Goal: Find contact information: Find contact information

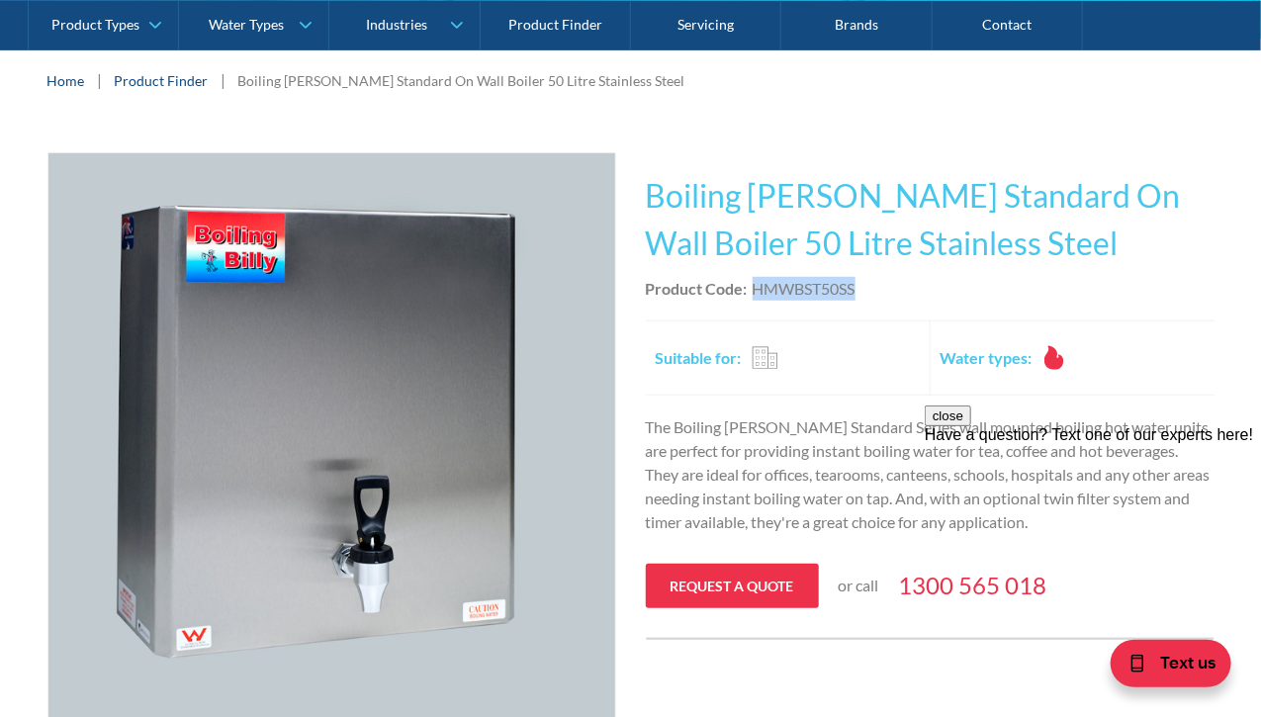
drag, startPoint x: 752, startPoint y: 288, endPoint x: 860, endPoint y: 294, distance: 107.9
click at [860, 294] on div "Product Code: HMWBST50SS" at bounding box center [930, 289] width 569 height 24
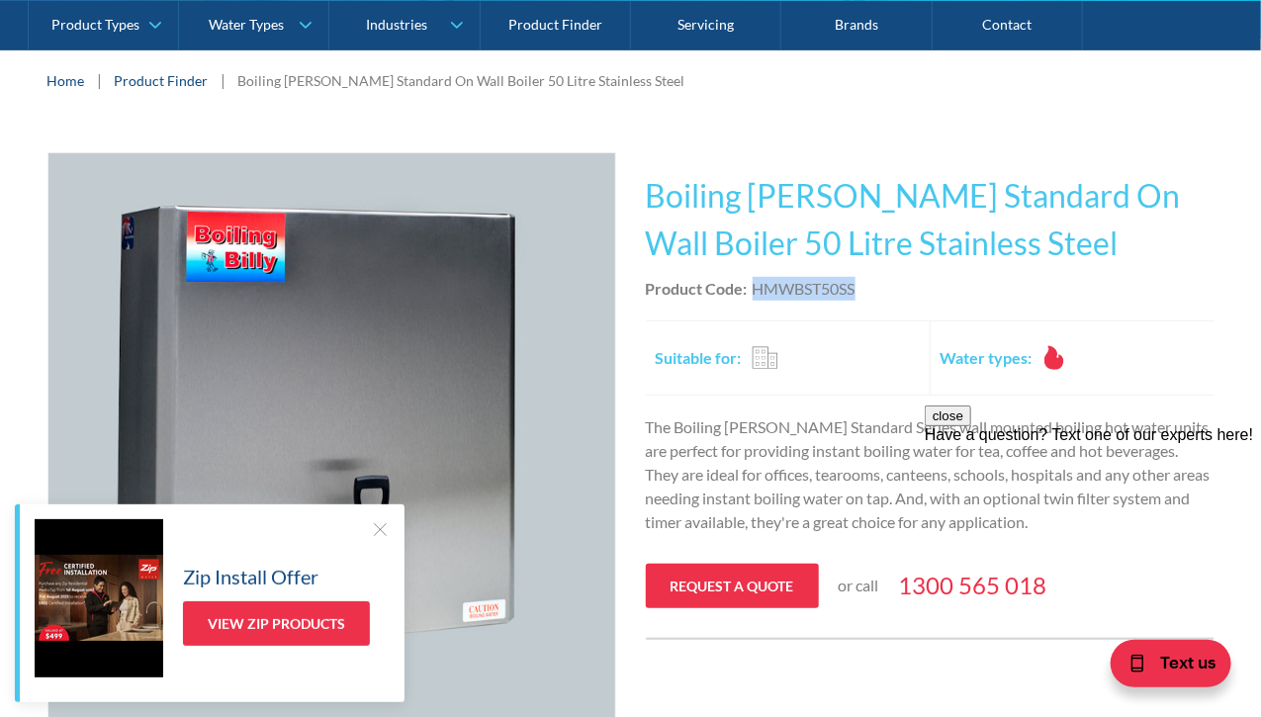
copy div "HMWBST50SS"
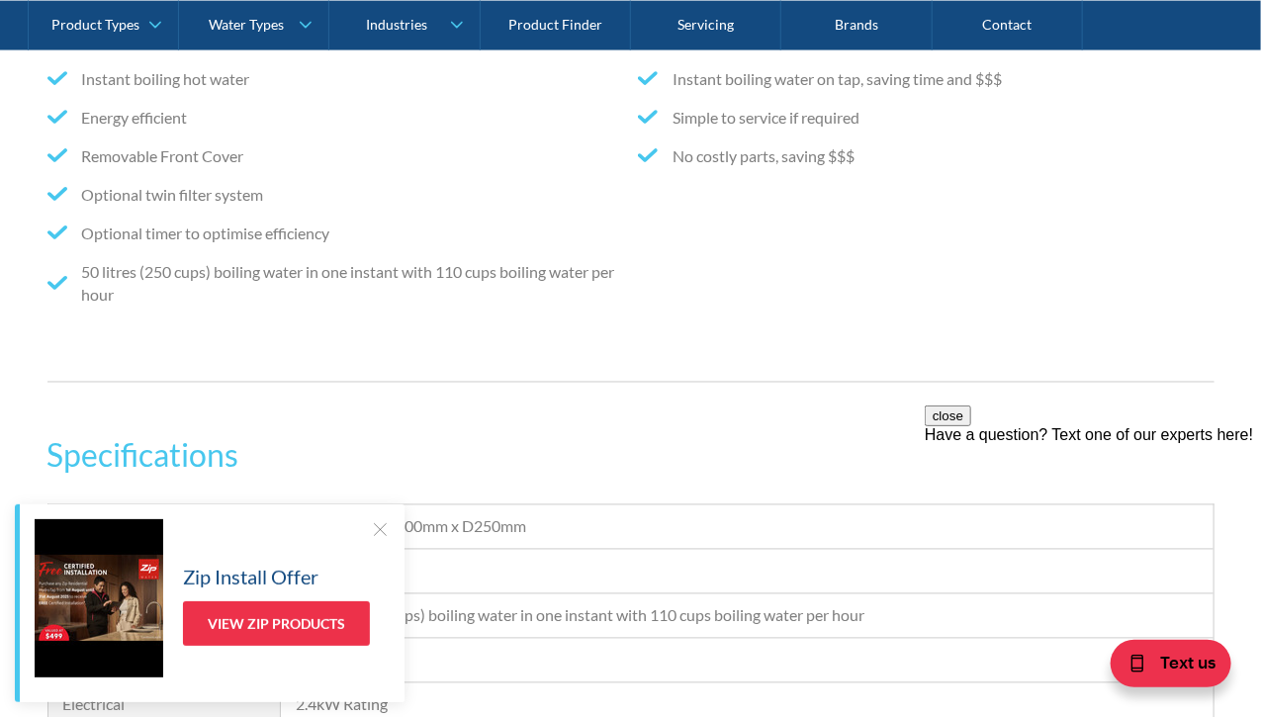
scroll to position [1483, 0]
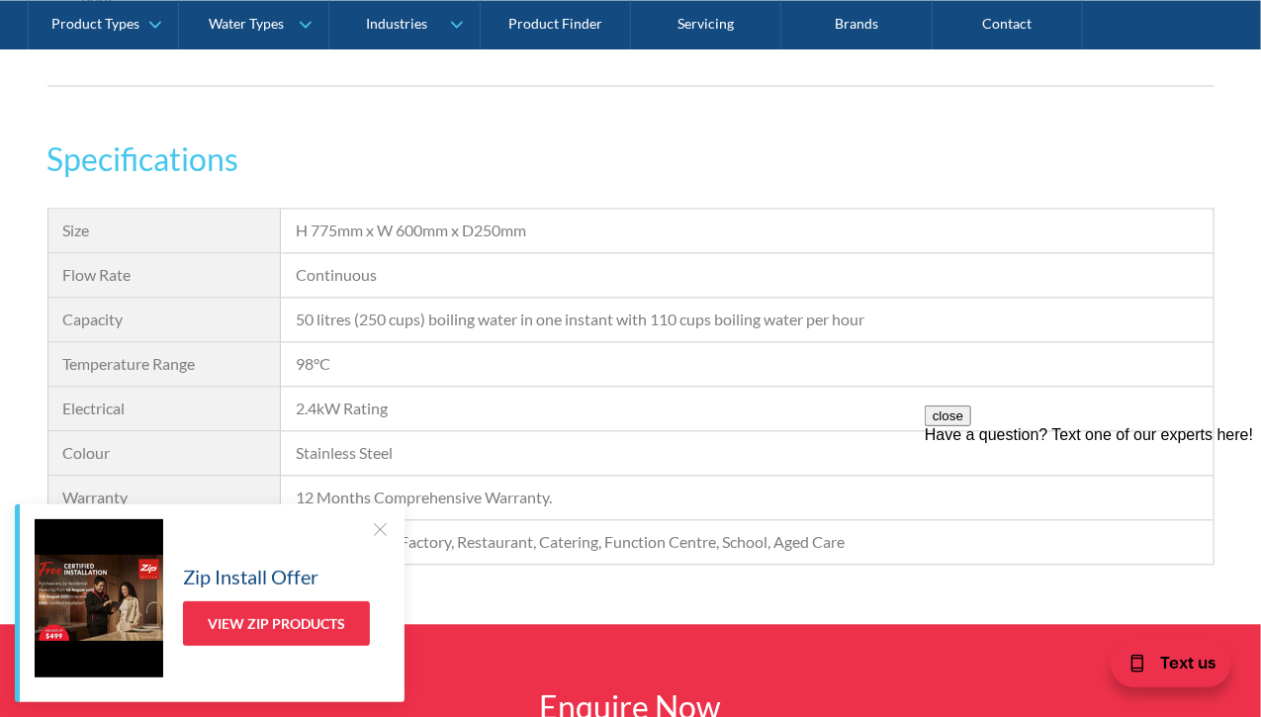
click at [382, 530] on div at bounding box center [380, 529] width 20 height 20
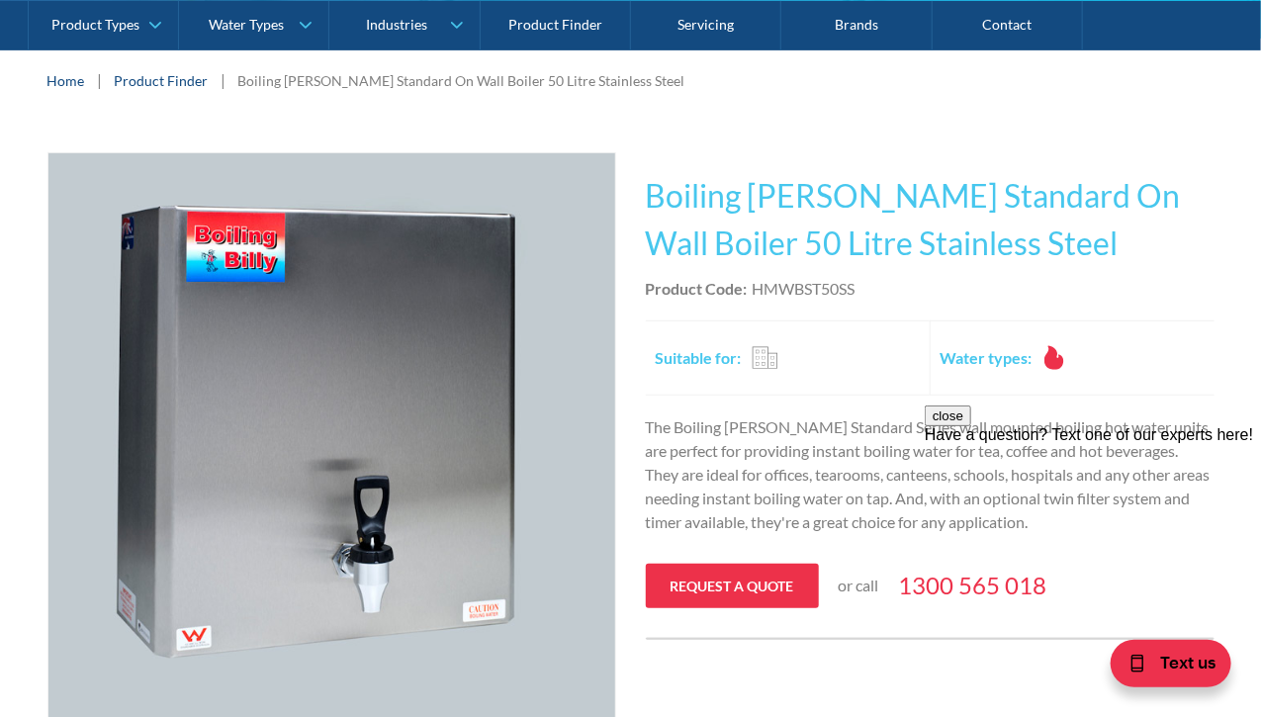
scroll to position [198, 0]
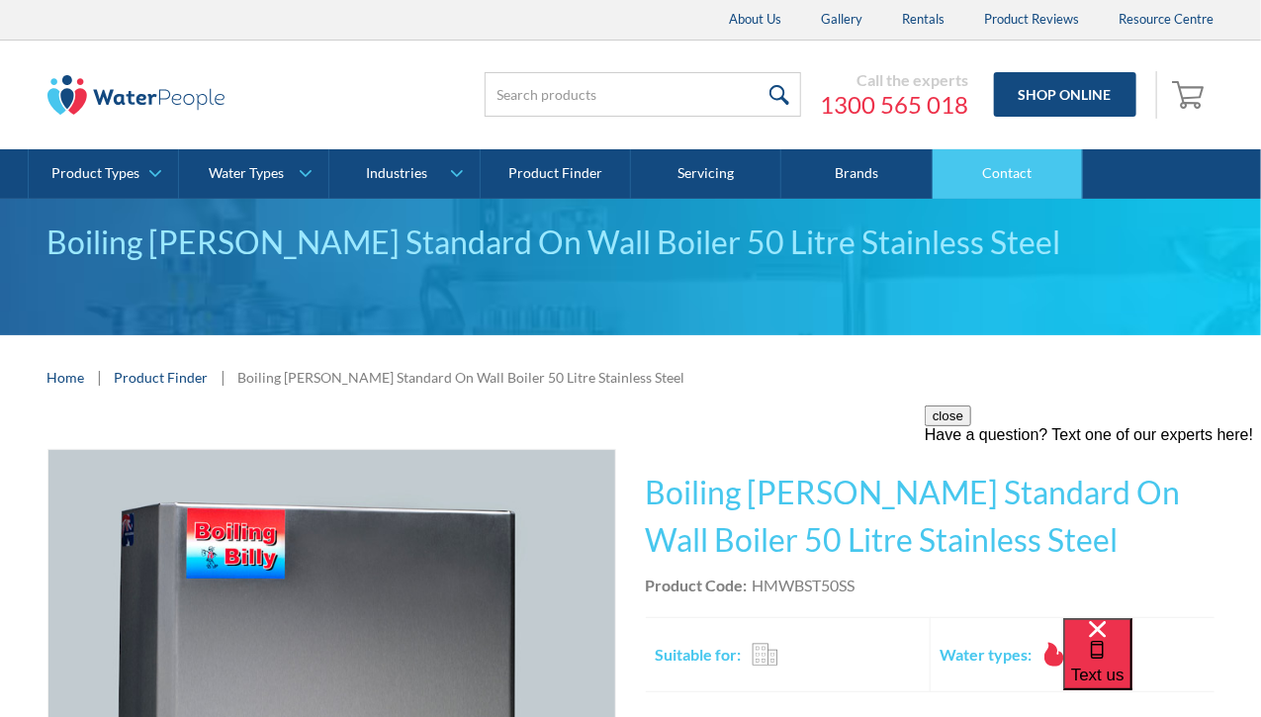
click at [1003, 166] on link "Contact" at bounding box center [1007, 173] width 150 height 49
